Goal: Task Accomplishment & Management: Complete application form

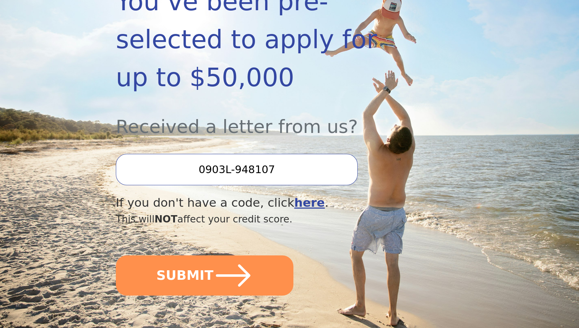
scroll to position [176, 0]
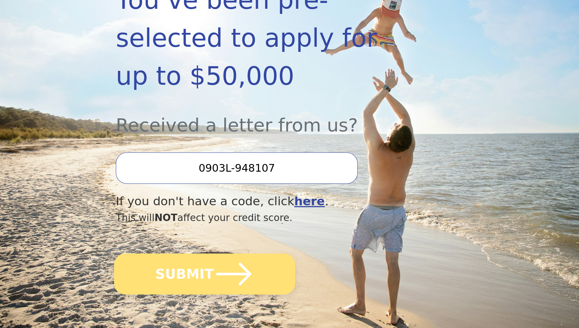
click at [208, 254] on button "SUBMIT" at bounding box center [204, 274] width 181 height 41
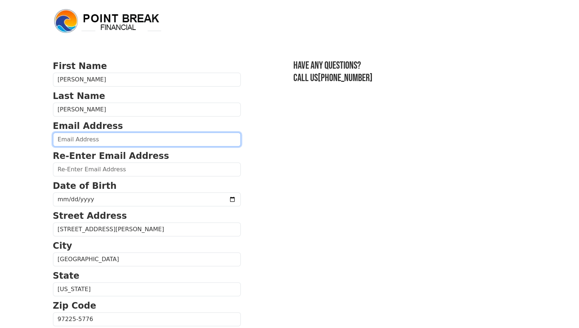
click at [91, 146] on form "First Name Kim Last Name Dossey Email Address Re-Enter Email Address Date of Bi…" at bounding box center [147, 320] width 188 height 521
type input "kim.dossey@gmail.com"
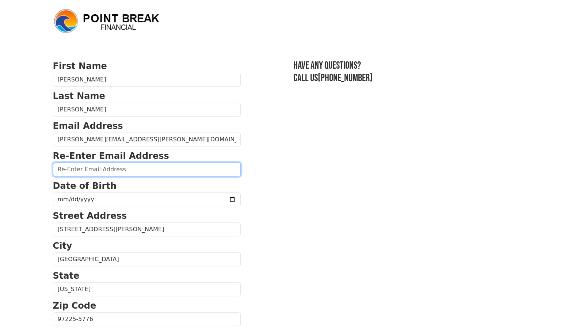
click at [86, 169] on input "email" at bounding box center [147, 170] width 188 height 14
type input "kim.dossey@gmail.com"
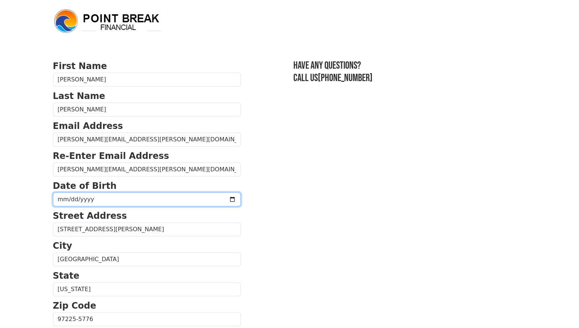
click at [101, 197] on input "date" at bounding box center [147, 200] width 188 height 14
type input "1964-11-18"
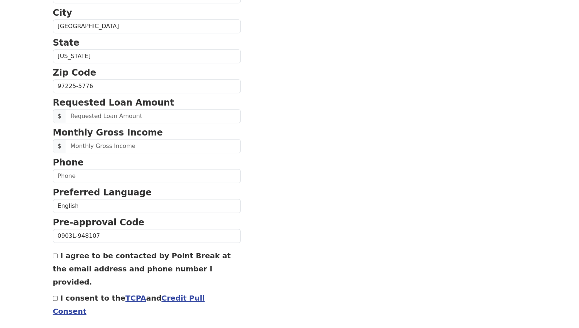
scroll to position [235, 0]
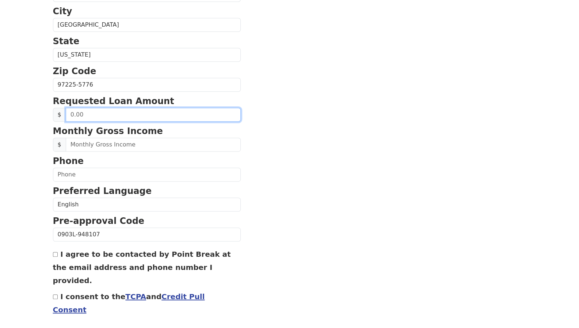
click at [83, 114] on input "text" at bounding box center [153, 115] width 175 height 14
click at [106, 114] on input "20.00" at bounding box center [153, 115] width 175 height 14
type input "20,000.00"
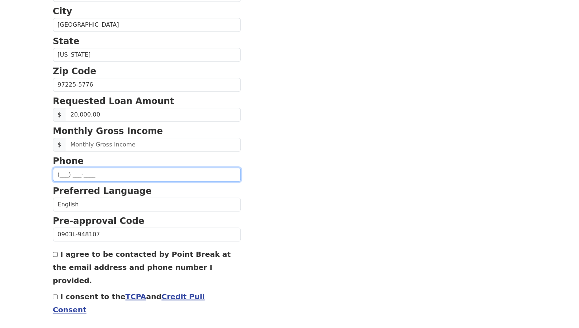
click at [83, 169] on input "text" at bounding box center [147, 175] width 188 height 14
type input "(___) ___-_5__"
type input "(503) 640-0134"
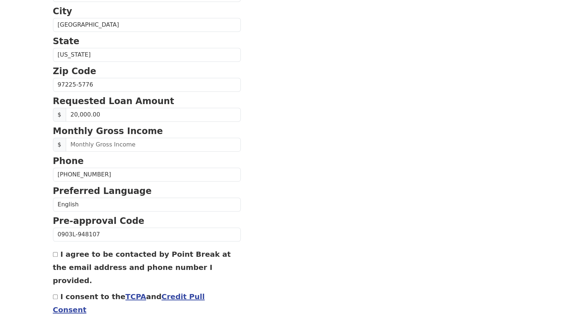
click at [52, 256] on div "First Name Kim Last Name Dossey Email Address kim.dossey@gmail.com Re-Enter Ema…" at bounding box center [290, 68] width 483 height 607
click at [51, 250] on div "First Name Kim Last Name Dossey Email Address kim.dossey@gmail.com Re-Enter Ema…" at bounding box center [290, 68] width 483 height 607
click at [55, 255] on div "I agree to be contacted by Point Break at the email address and phone number I …" at bounding box center [147, 266] width 188 height 39
click at [58, 249] on div "I agree to be contacted by Point Break at the email address and phone number I …" at bounding box center [147, 266] width 188 height 39
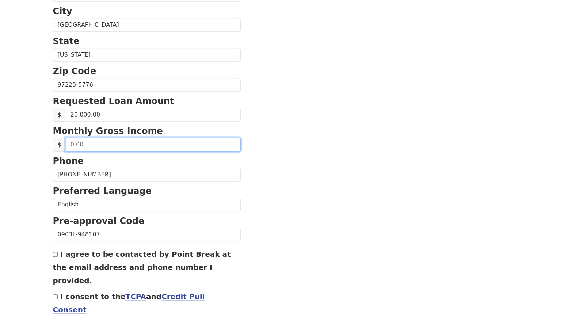
click at [82, 148] on input "text" at bounding box center [153, 145] width 175 height 14
type input "4,684.00"
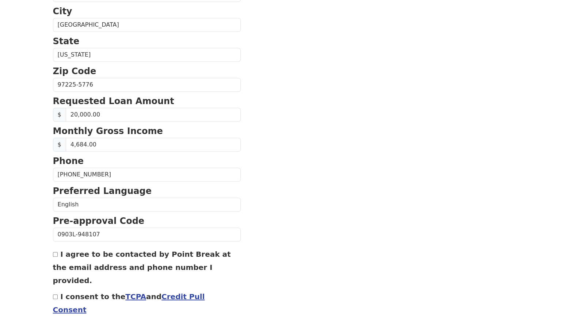
click at [80, 242] on form "First Name Kim Last Name Dossey Email Address kim.dossey@gmail.com Re-Enter Ema…" at bounding box center [147, 85] width 188 height 521
click at [75, 254] on label "I agree to be contacted by Point Break at the email address and phone number I …" at bounding box center [142, 267] width 178 height 35
click at [381, 107] on section "First Name Kim Last Name Dossey Email Address kim.dossey@gmail.com Re-Enter Ema…" at bounding box center [290, 85] width 474 height 521
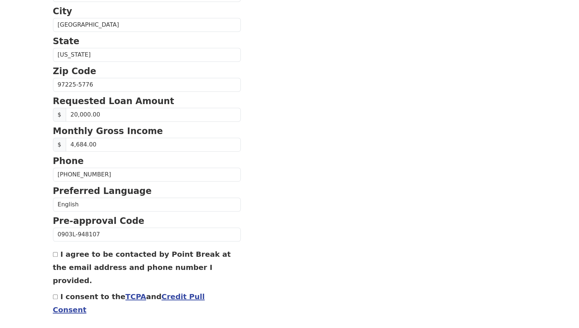
click at [55, 252] on input "I agree to be contacted by Point Break at the email address and phone number I …" at bounding box center [55, 254] width 5 height 5
checkbox input "true"
click at [55, 295] on input "I consent to the TCPA and Credit Pull Consent" at bounding box center [55, 297] width 5 height 5
click at [56, 302] on form "First Name Kim Last Name Dossey Email Address kim.dossey@gmail.com Re-Enter Ema…" at bounding box center [147, 85] width 188 height 521
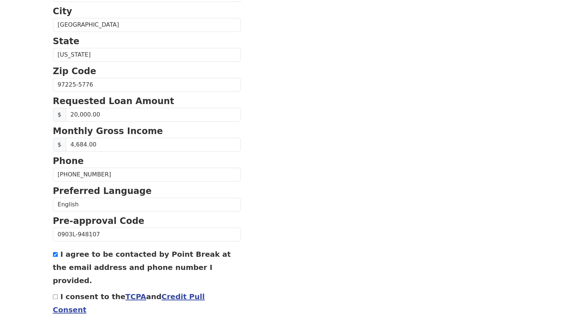
click at [64, 302] on form "First Name Kim Last Name Dossey Email Address kim.dossey@gmail.com Re-Enter Ema…" at bounding box center [147, 85] width 188 height 521
drag, startPoint x: 69, startPoint y: 310, endPoint x: 69, endPoint y: 314, distance: 4.4
click at [55, 295] on input "I consent to the TCPA and Credit Pull Consent" at bounding box center [55, 297] width 5 height 5
checkbox input "true"
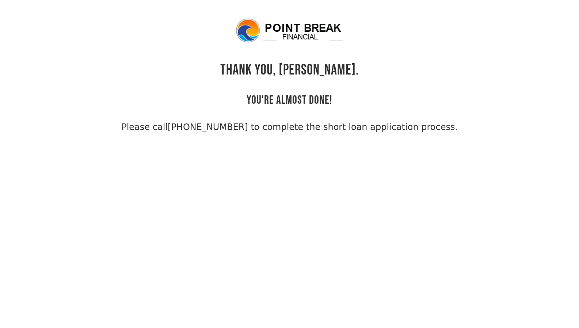
click at [416, 7] on html "THANK YOU, [PERSON_NAME]. YOU'RE ALMOST DONE! Please call [PHONE_NUMBER] to com…" at bounding box center [289, 164] width 579 height 328
